Goal: Information Seeking & Learning: Learn about a topic

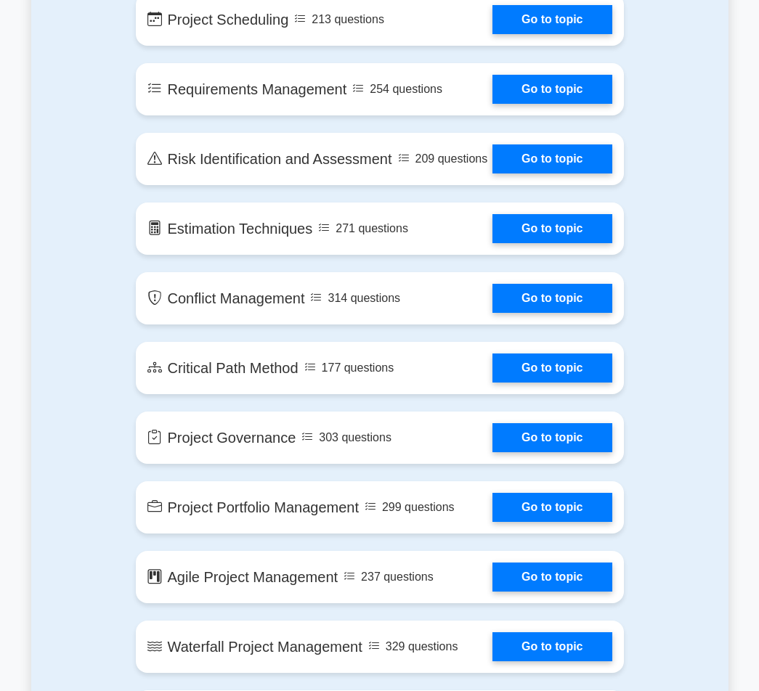
scroll to position [2073, 0]
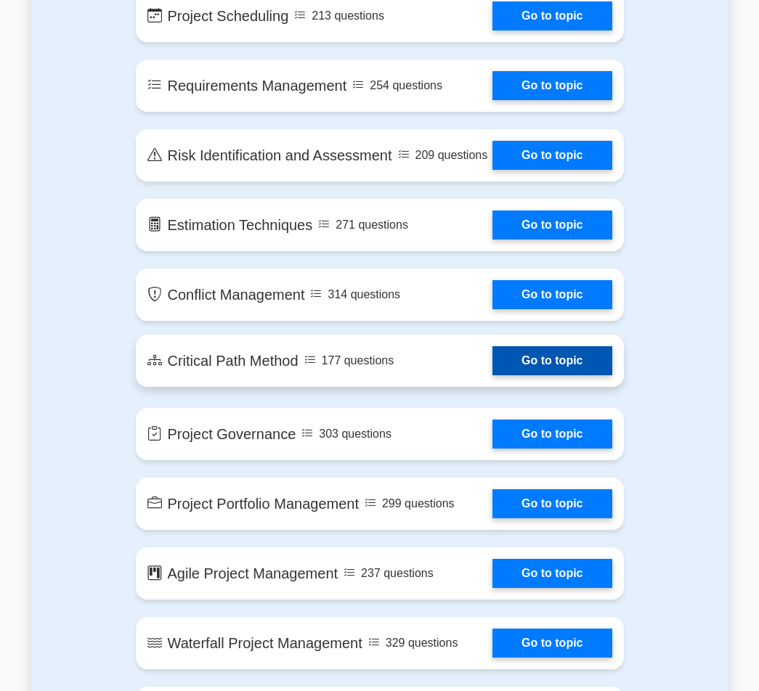
click at [561, 375] on link "Go to topic" at bounding box center [551, 360] width 119 height 29
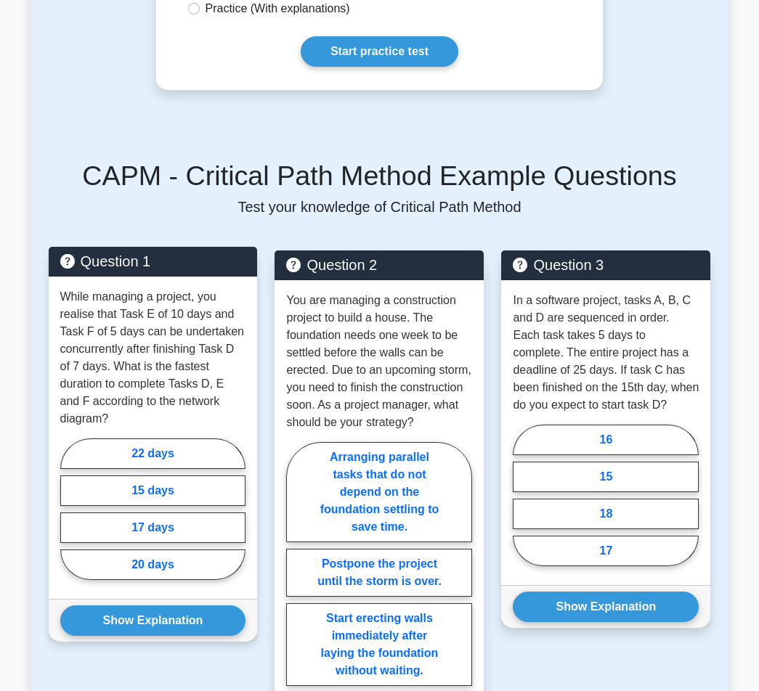
scroll to position [1162, 0]
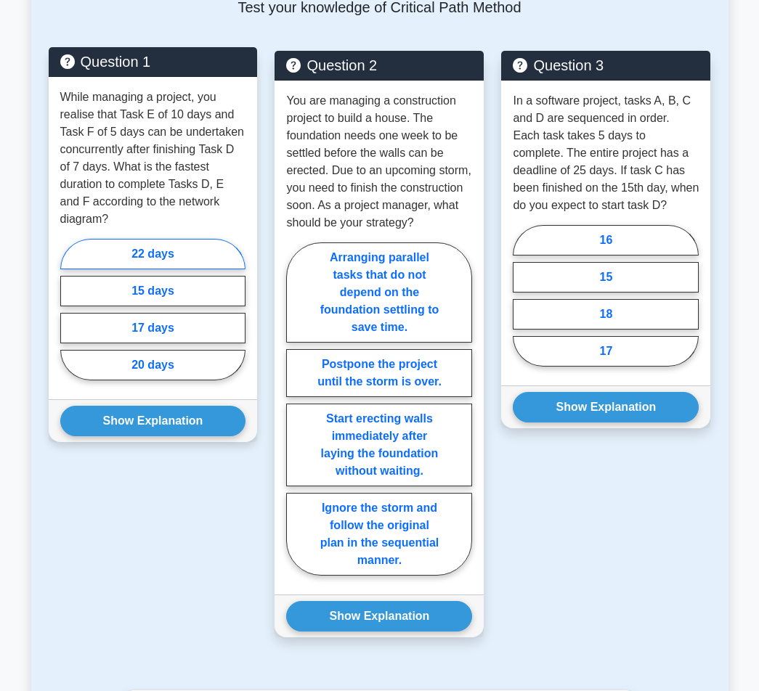
click at [157, 239] on label "22 days" at bounding box center [153, 254] width 186 height 31
click at [70, 309] on input "22 days" at bounding box center [64, 313] width 9 height 9
radio input "true"
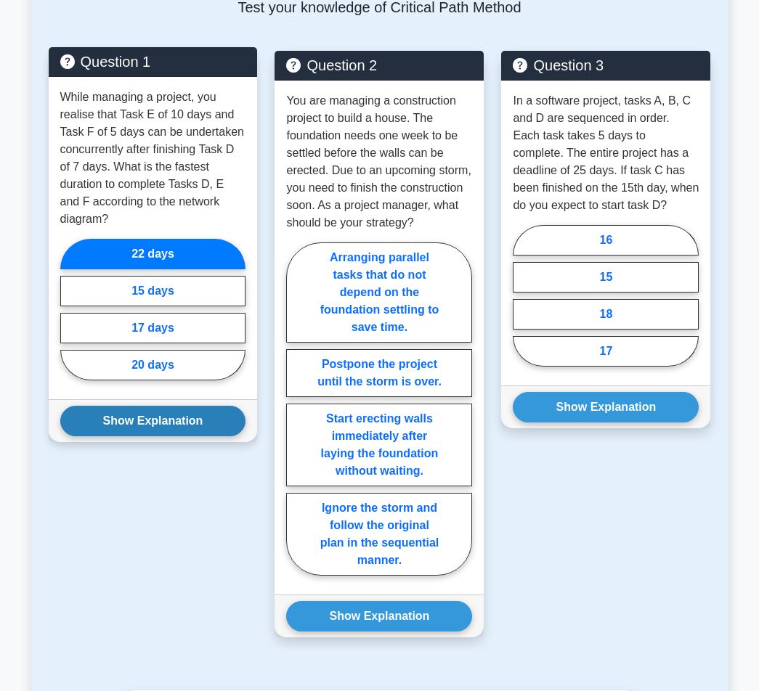
click at [157, 406] on button "Show Explanation" at bounding box center [153, 421] width 186 height 31
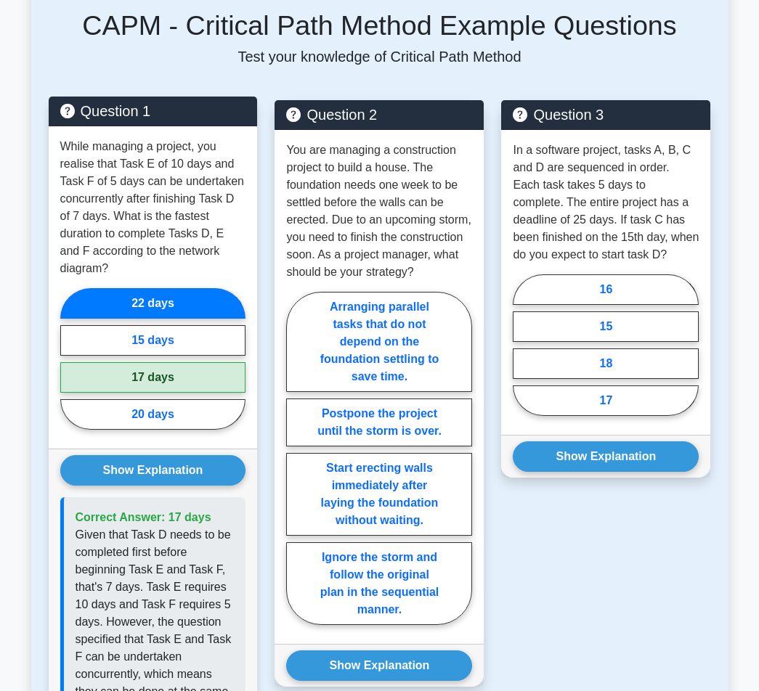
scroll to position [1089, 0]
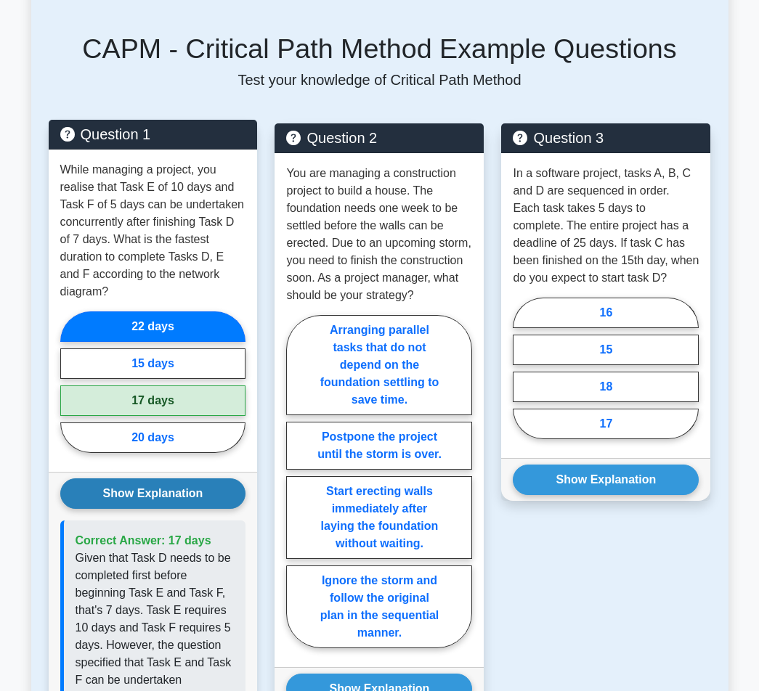
click at [187, 479] on button "Show Explanation" at bounding box center [153, 494] width 186 height 31
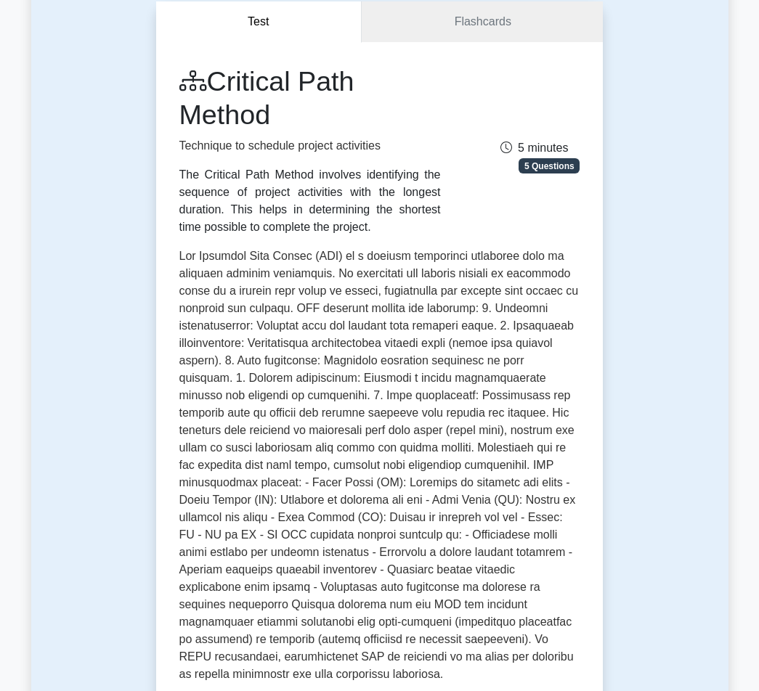
scroll to position [145, 0]
